Goal: Find specific page/section: Find specific page/section

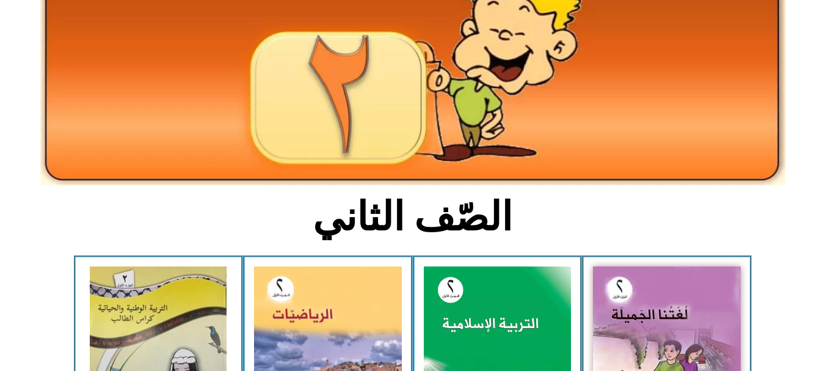
scroll to position [185, 0]
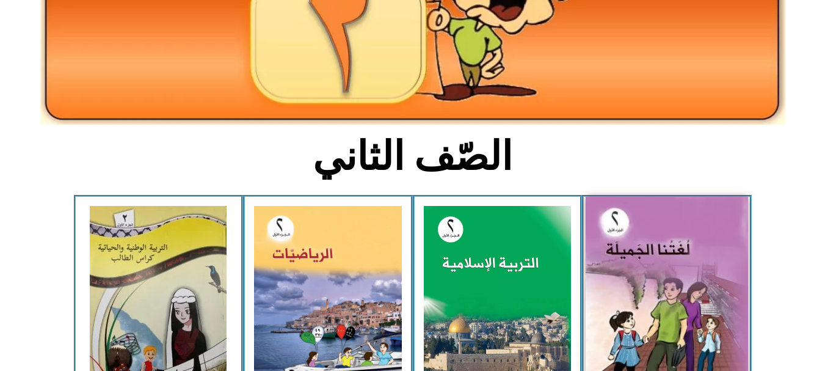
click at [649, 265] on img at bounding box center [666, 297] width 162 height 201
click at [674, 299] on img at bounding box center [666, 297] width 162 height 201
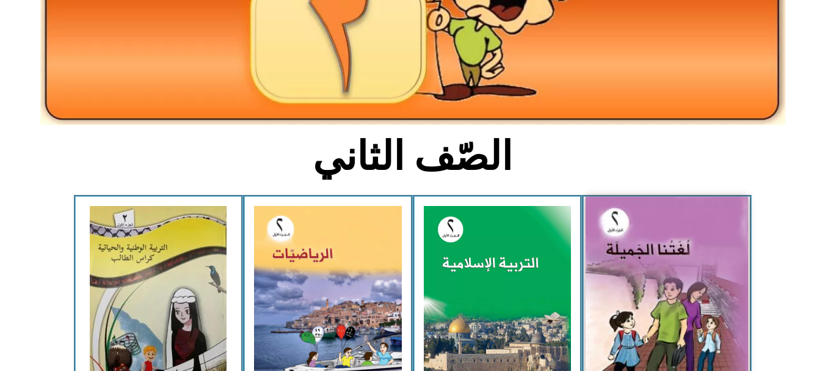
click at [674, 299] on img at bounding box center [666, 297] width 162 height 201
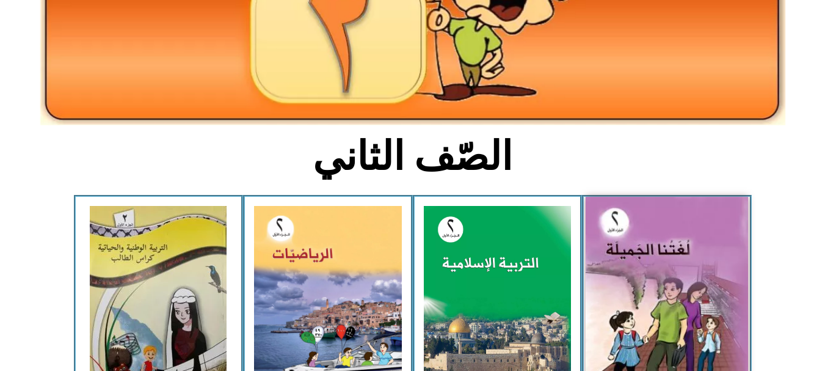
click at [669, 233] on img at bounding box center [666, 297] width 162 height 201
